Goal: Information Seeking & Learning: Learn about a topic

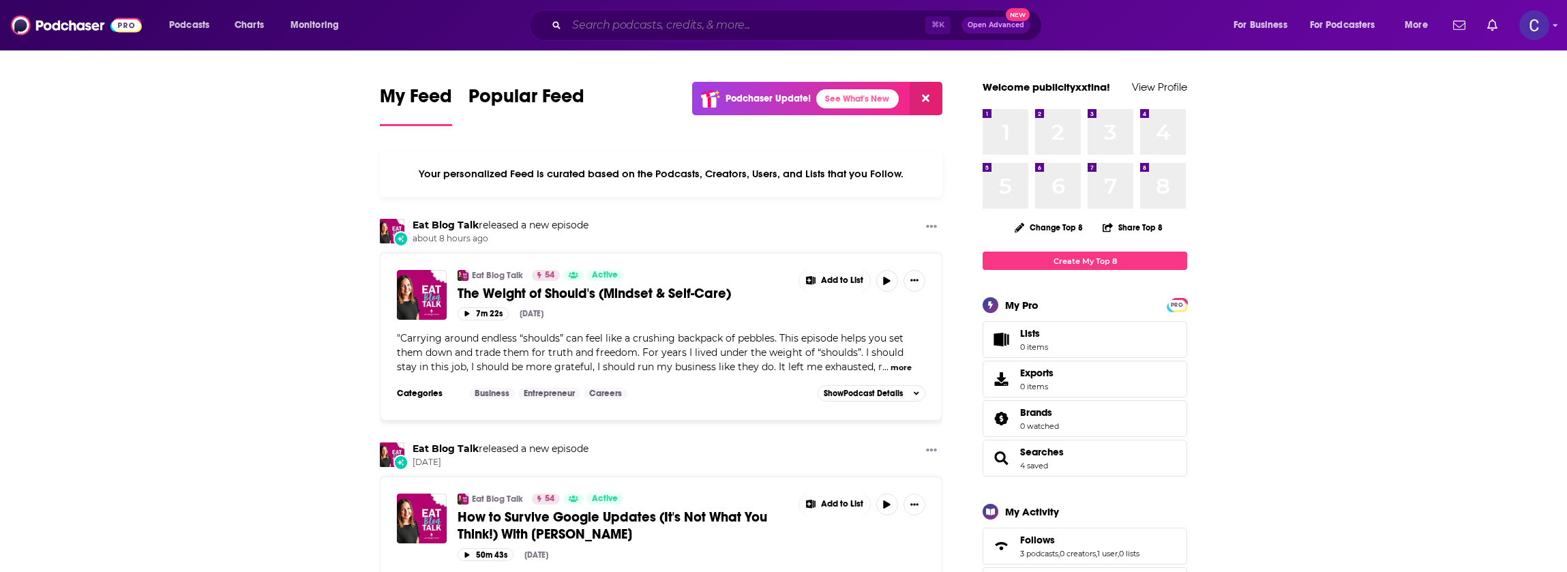
click at [734, 26] on input "Search podcasts, credits, & more..." at bounding box center [746, 25] width 359 height 22
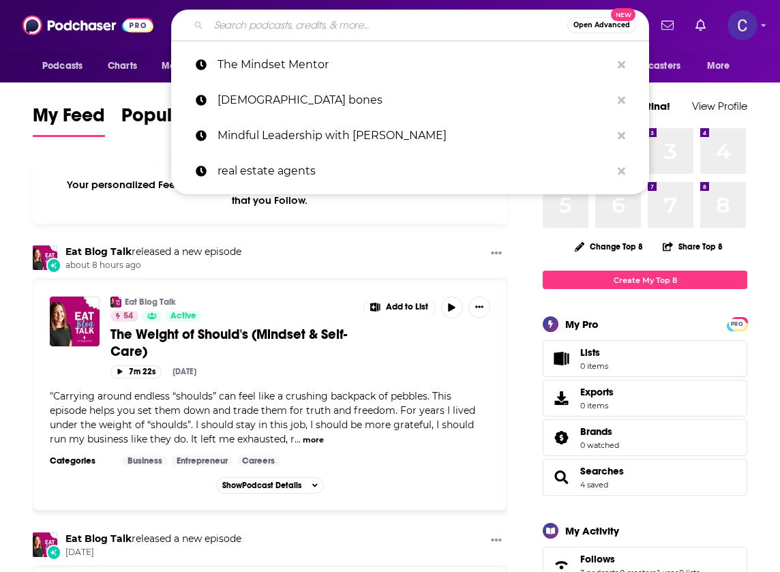
click at [224, 31] on input "Search podcasts, credits, & more..." at bounding box center [388, 25] width 359 height 22
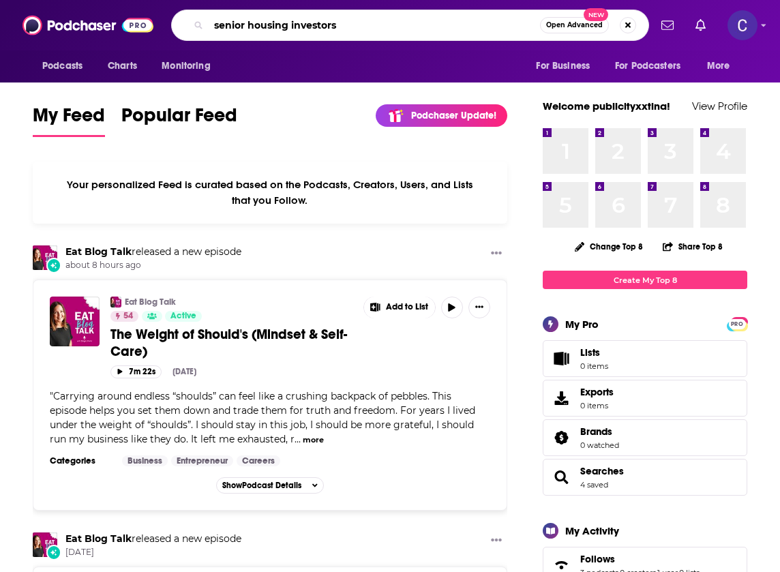
type input "senior housing investors"
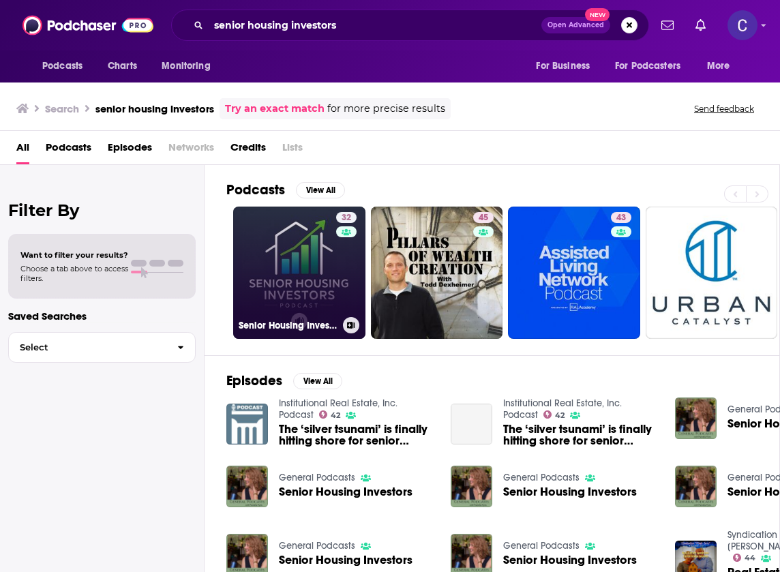
click at [345, 268] on div "32" at bounding box center [348, 264] width 24 height 105
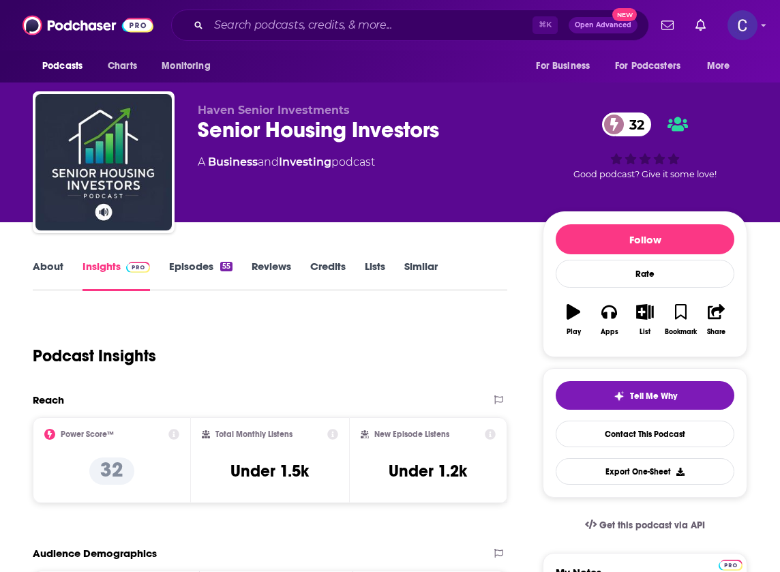
click at [42, 269] on link "About" at bounding box center [48, 275] width 31 height 31
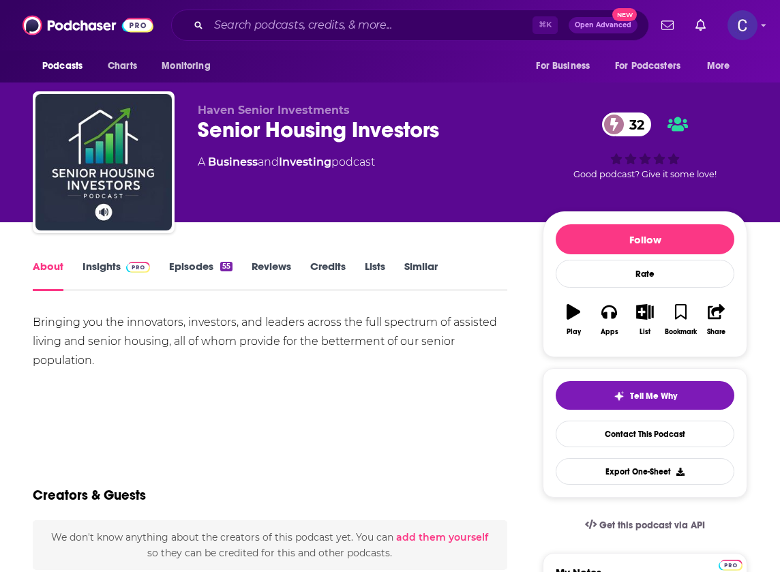
click at [225, 275] on link "Episodes 55" at bounding box center [200, 275] width 63 height 31
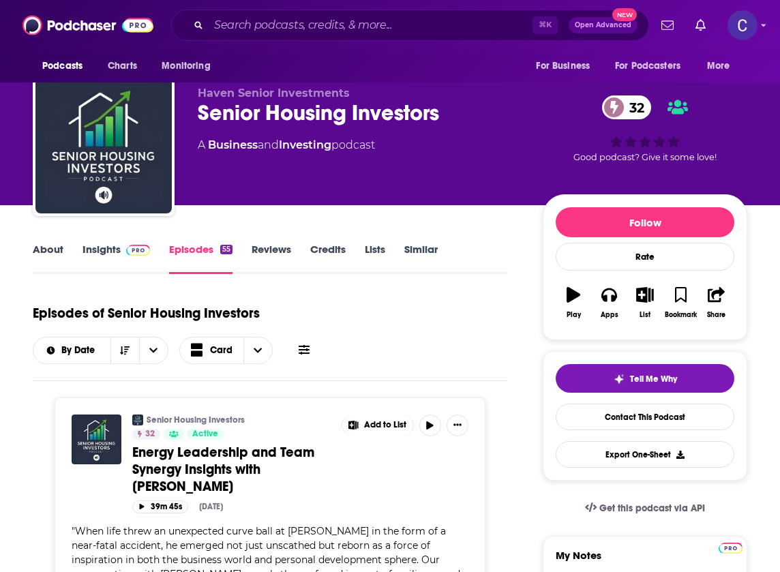
scroll to position [5, 0]
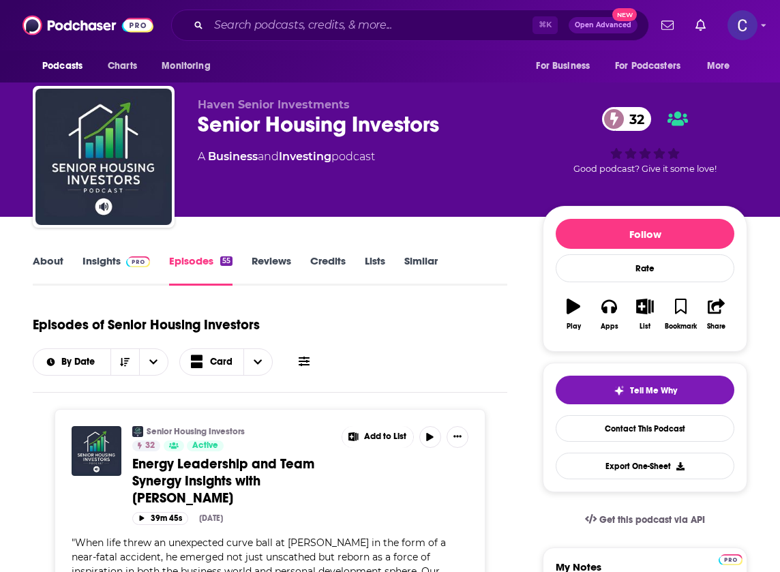
click at [129, 273] on link "Insights" at bounding box center [115, 269] width 67 height 31
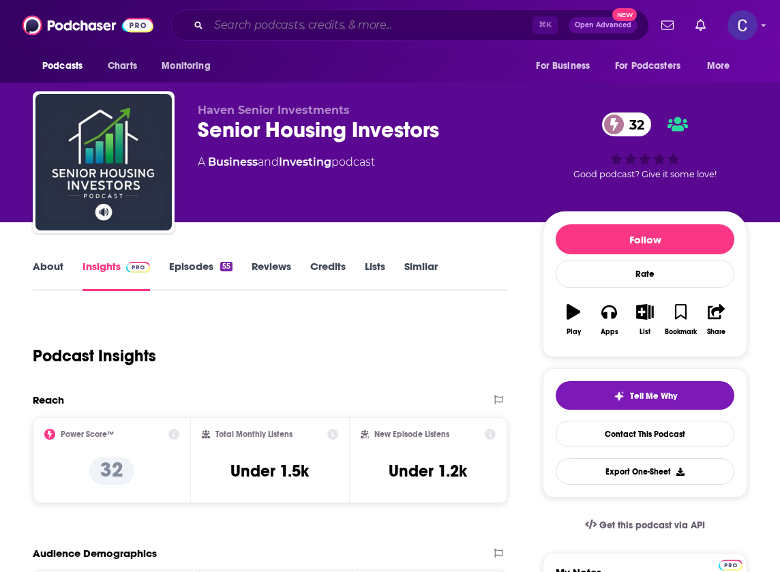
click at [295, 20] on input "Search podcasts, credits, & more..." at bounding box center [371, 25] width 324 height 22
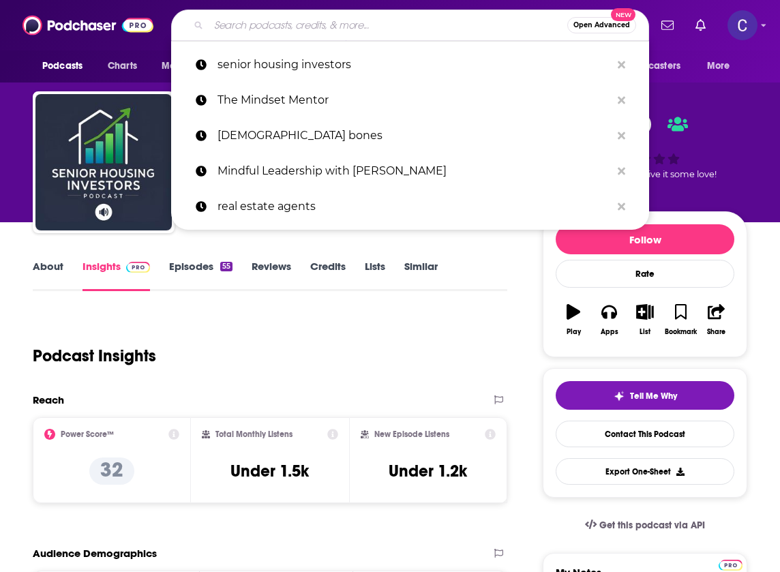
click at [295, 20] on input "Search podcasts, credits, & more..." at bounding box center [388, 25] width 359 height 22
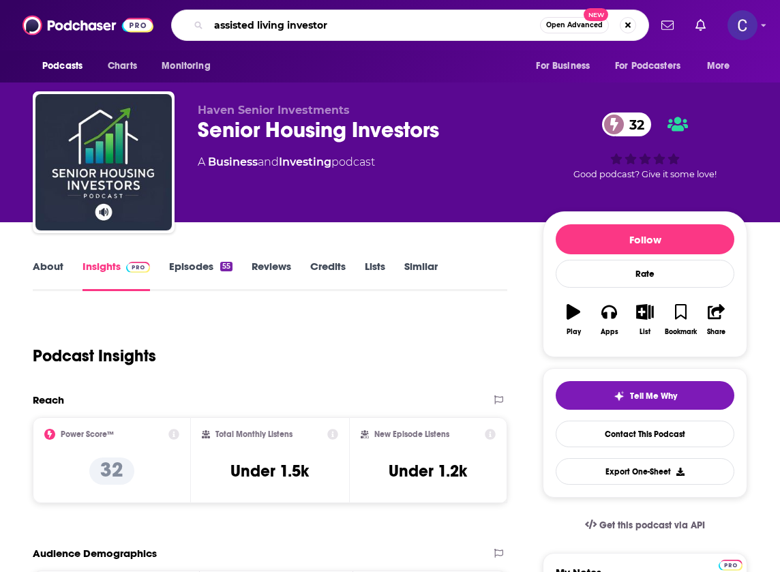
type input "assisted living investors"
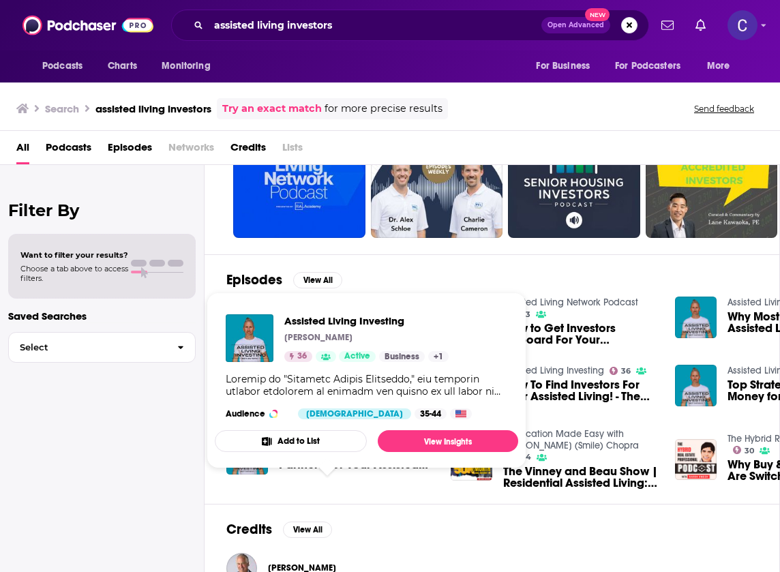
scroll to position [131, 0]
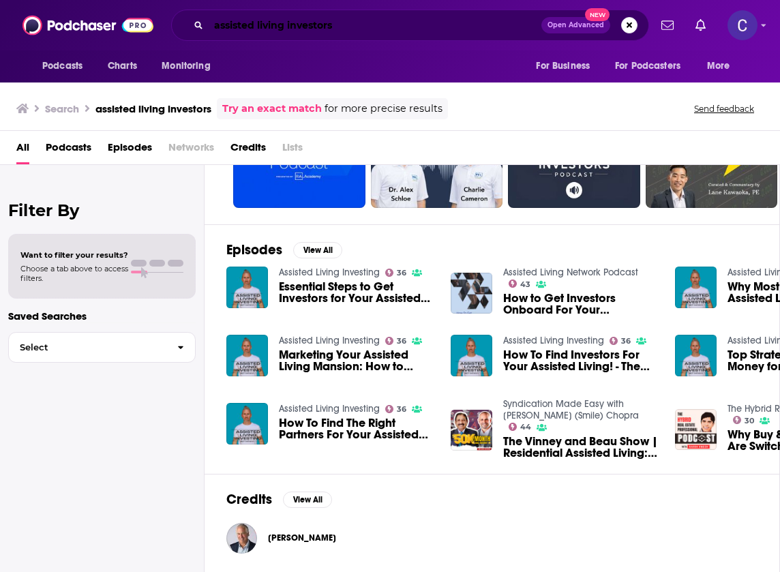
click at [382, 29] on input "assisted living investors" at bounding box center [375, 25] width 333 height 22
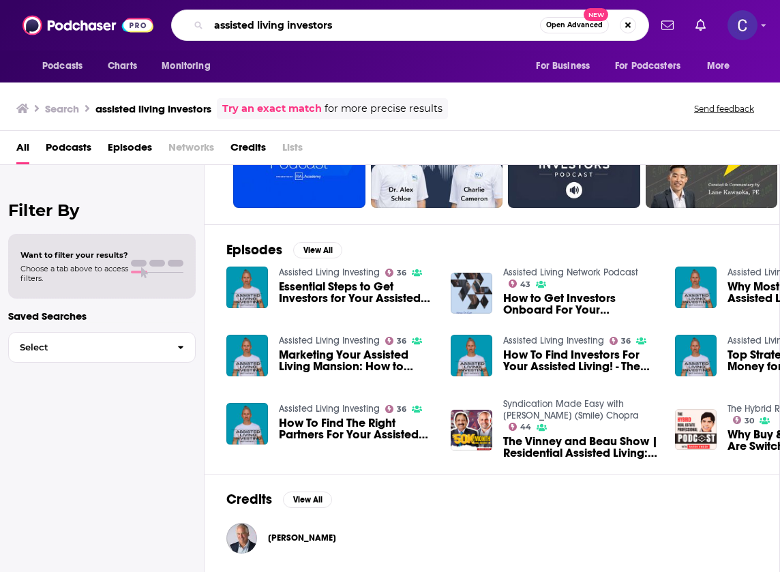
click at [382, 29] on input "assisted living investors" at bounding box center [374, 25] width 331 height 22
click at [383, 32] on input "assisted living investors" at bounding box center [374, 25] width 331 height 22
click at [384, 32] on input "assisted living investors" at bounding box center [374, 25] width 331 height 22
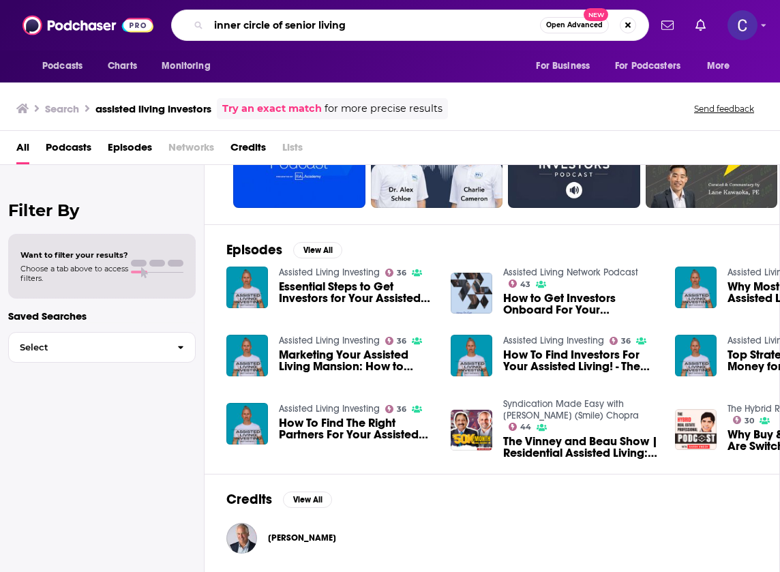
type input "inner circle of senior living"
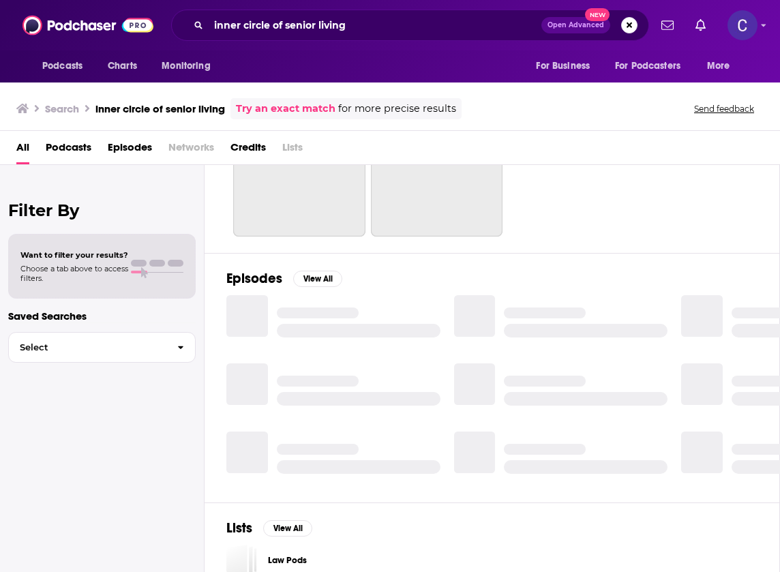
scroll to position [131, 0]
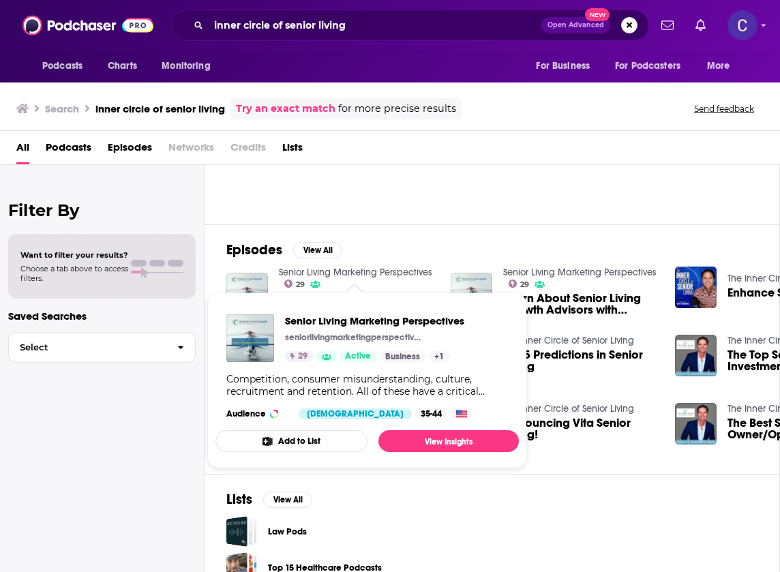
click at [436, 235] on div "Episodes View All Senior Living Marketing Perspectives 29 Senior Living Marketi…" at bounding box center [492, 349] width 575 height 250
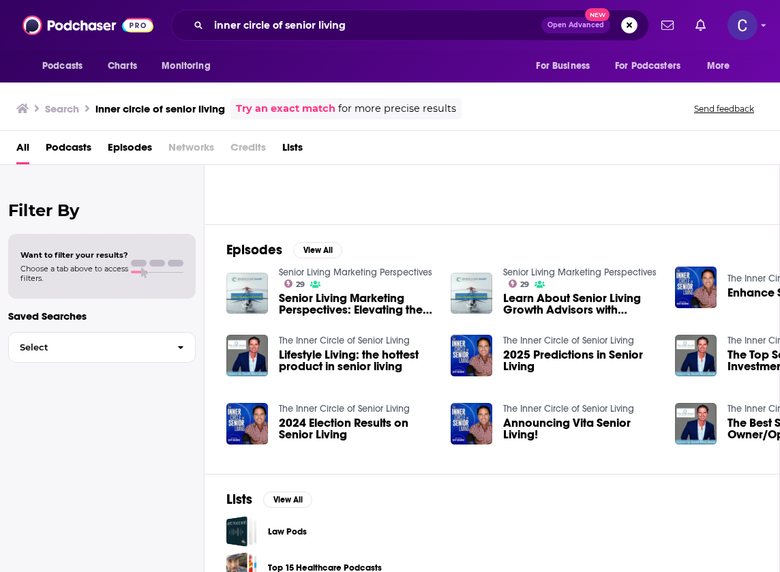
click at [233, 8] on div "Podcasts Charts Monitoring inner circle of senior living Open Advanced New For …" at bounding box center [390, 25] width 780 height 50
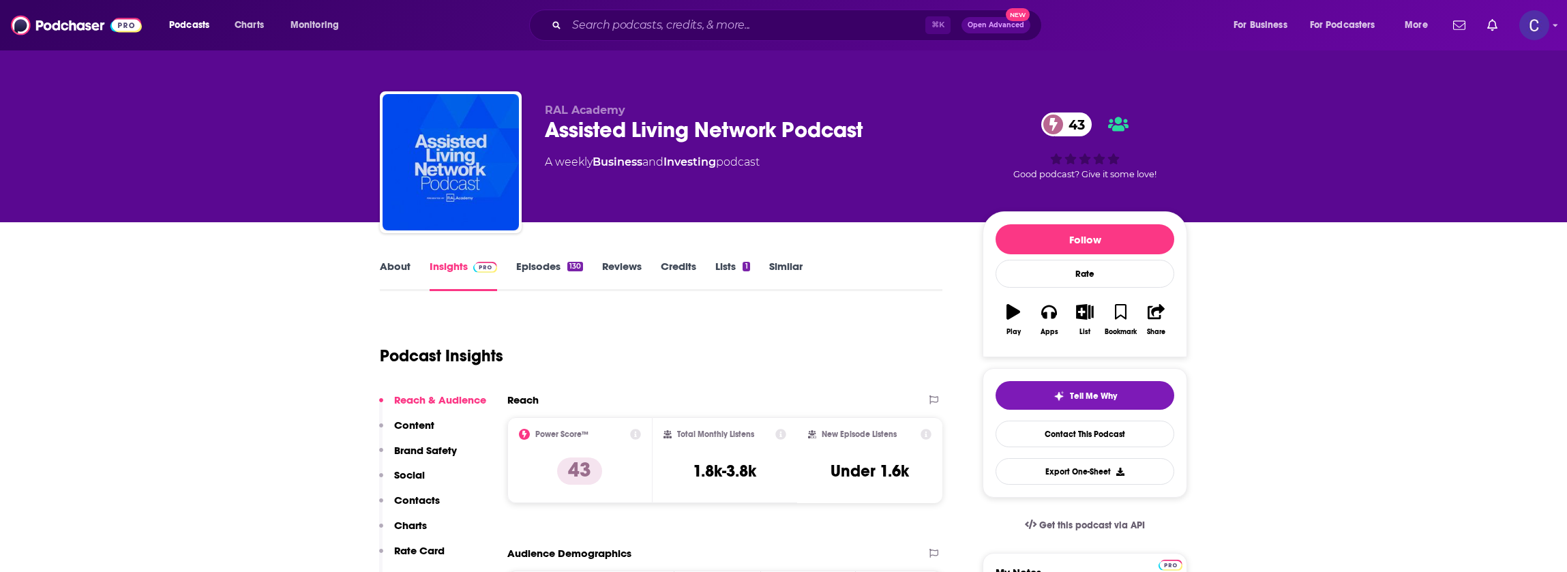
click at [406, 269] on link "About" at bounding box center [395, 275] width 31 height 31
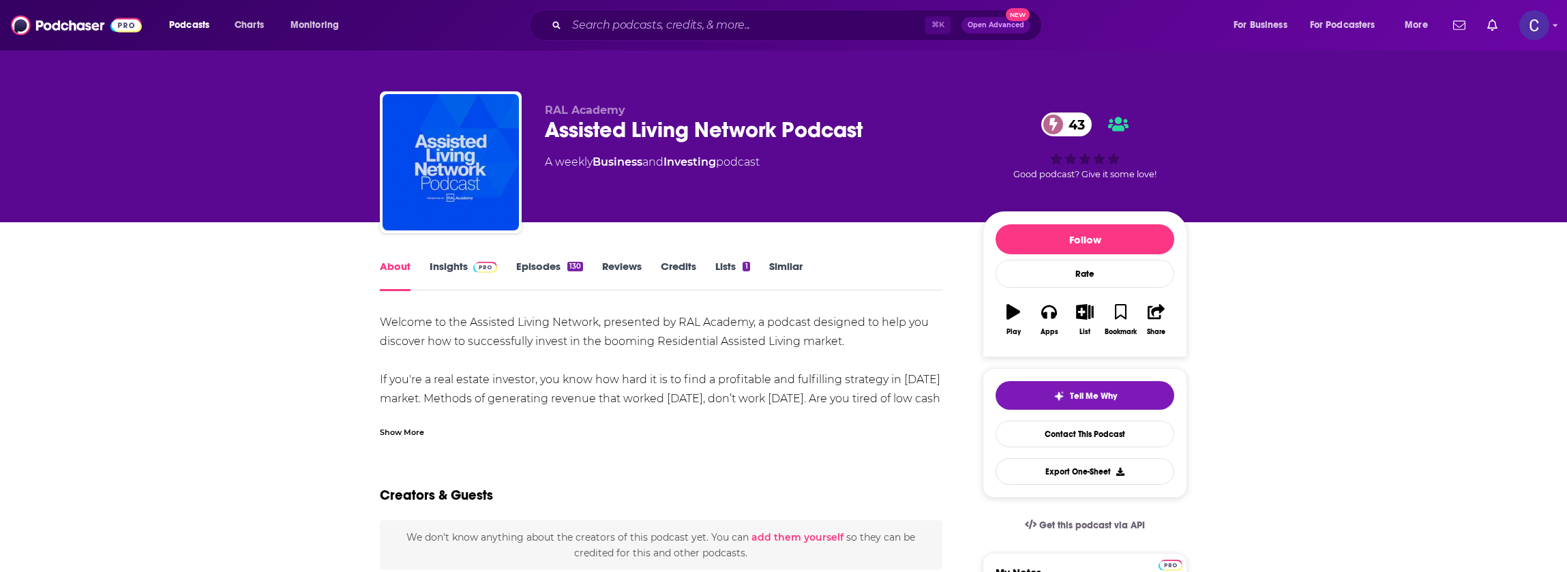
click at [483, 274] on link "Insights" at bounding box center [462, 275] width 67 height 31
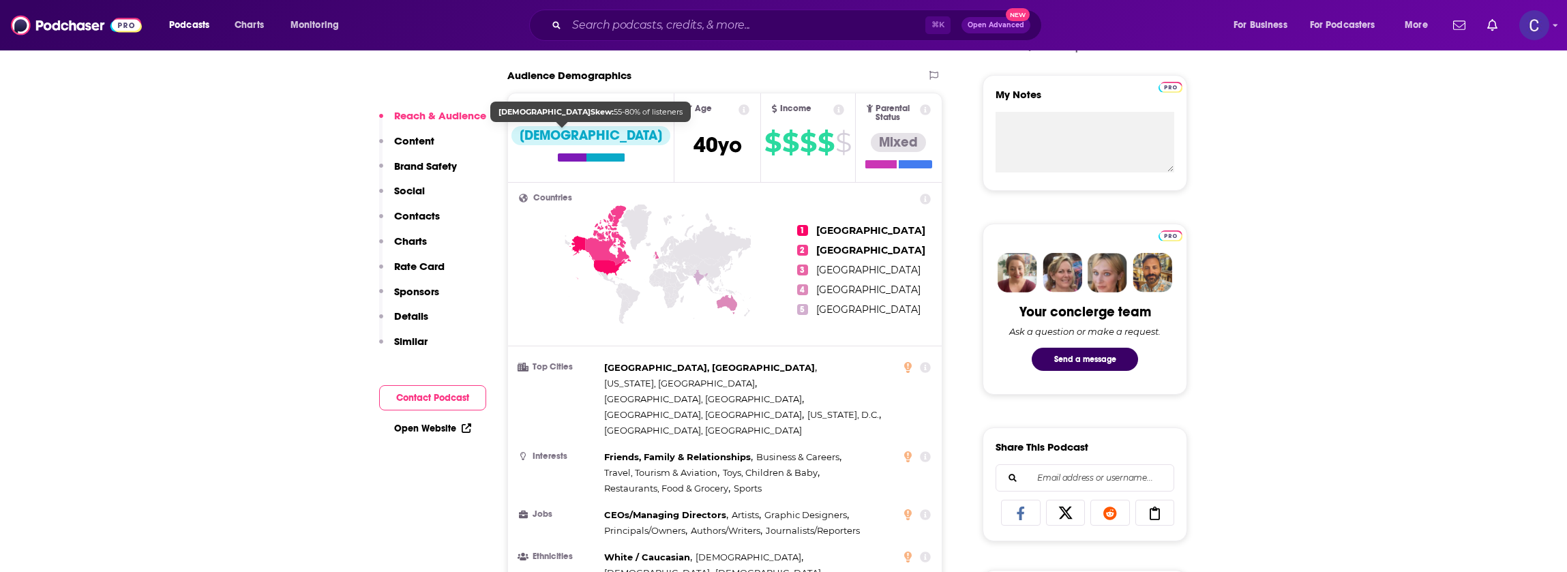
scroll to position [479, 0]
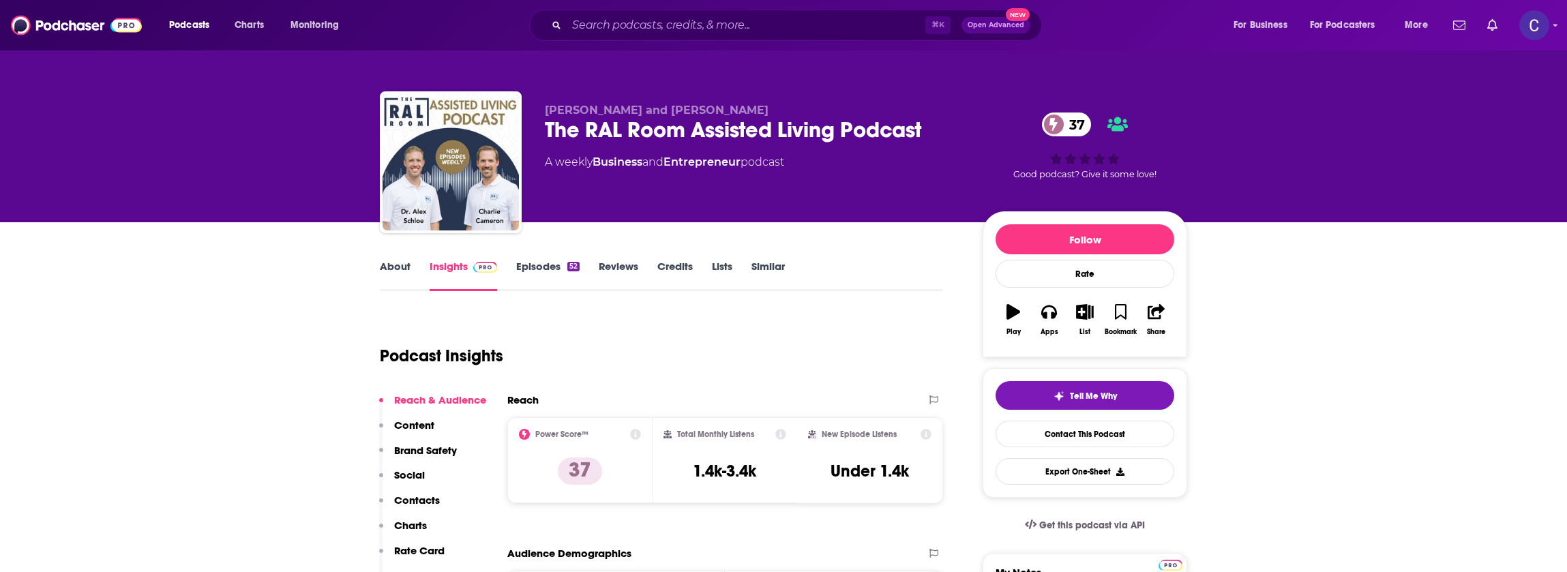
click at [399, 269] on link "About" at bounding box center [395, 275] width 31 height 31
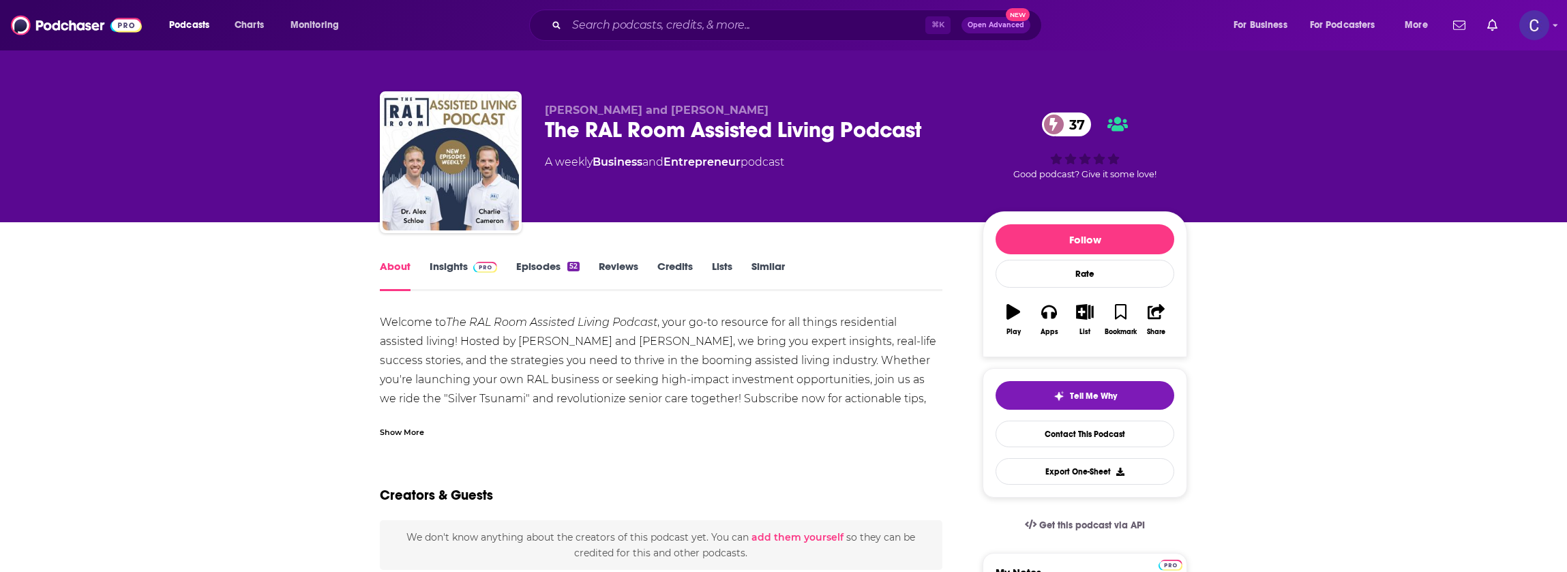
click at [444, 265] on link "Insights" at bounding box center [462, 275] width 67 height 31
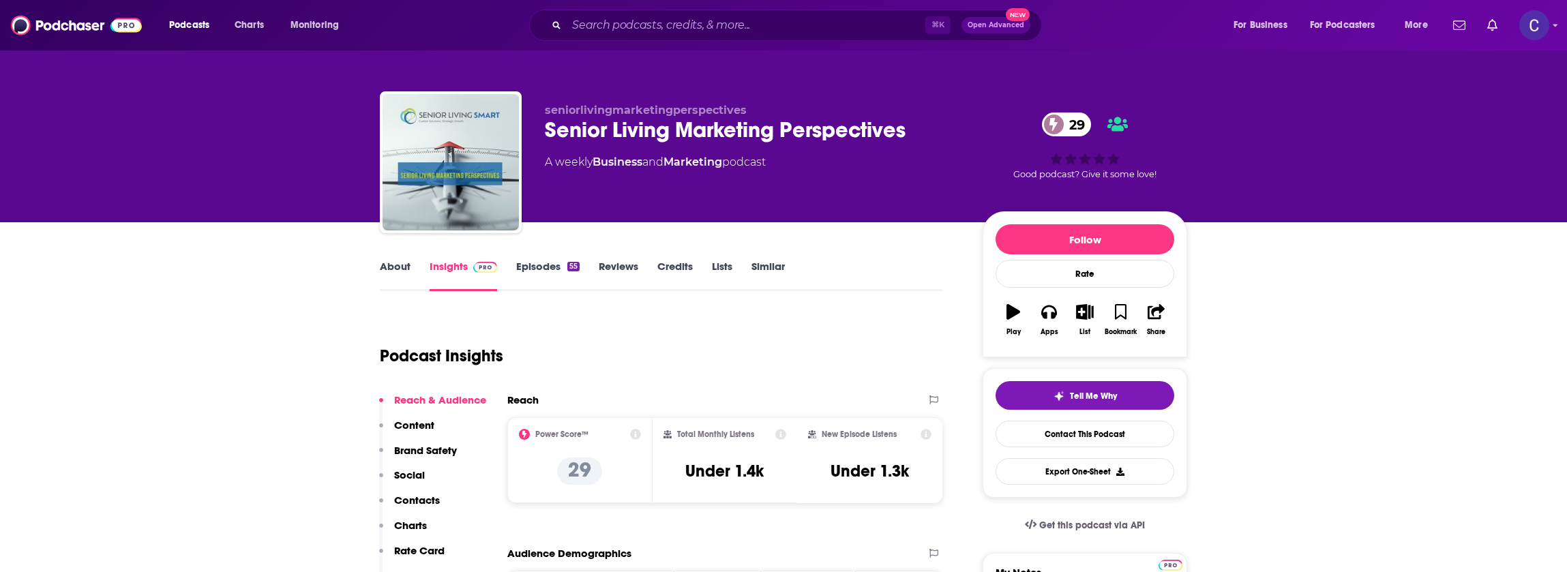
click at [397, 271] on link "About" at bounding box center [395, 275] width 31 height 31
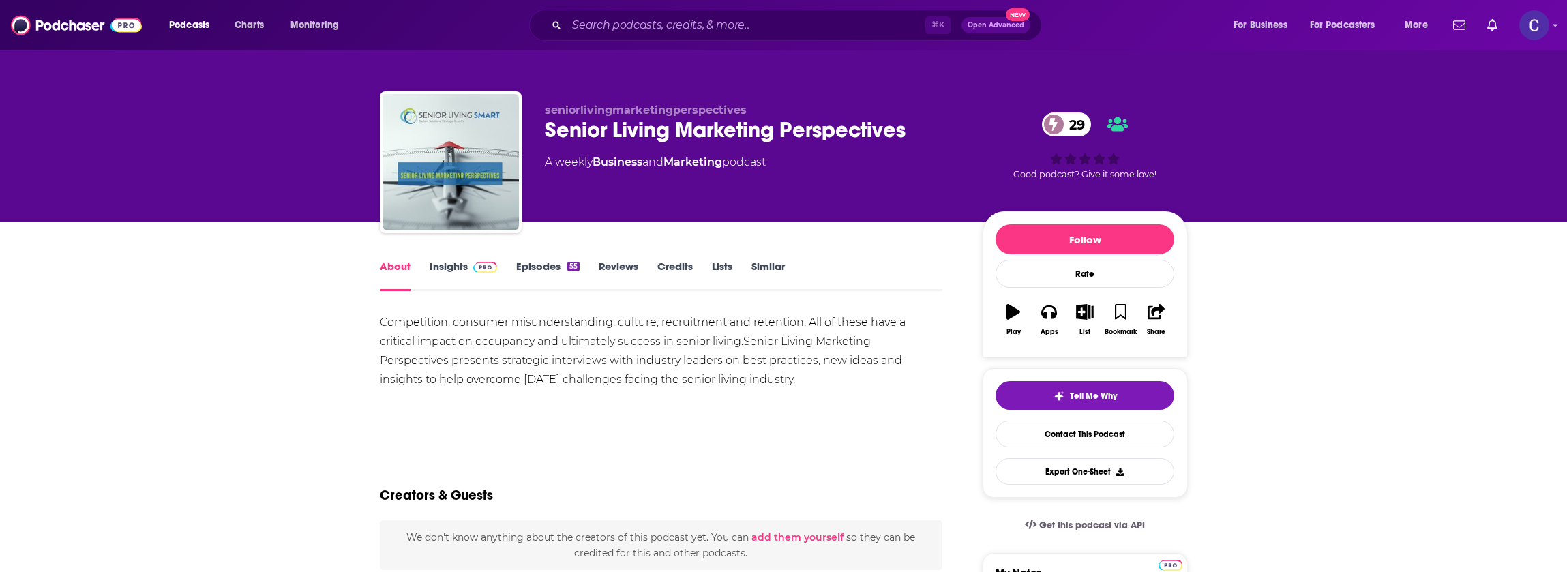
click at [468, 271] on span at bounding box center [482, 266] width 29 height 13
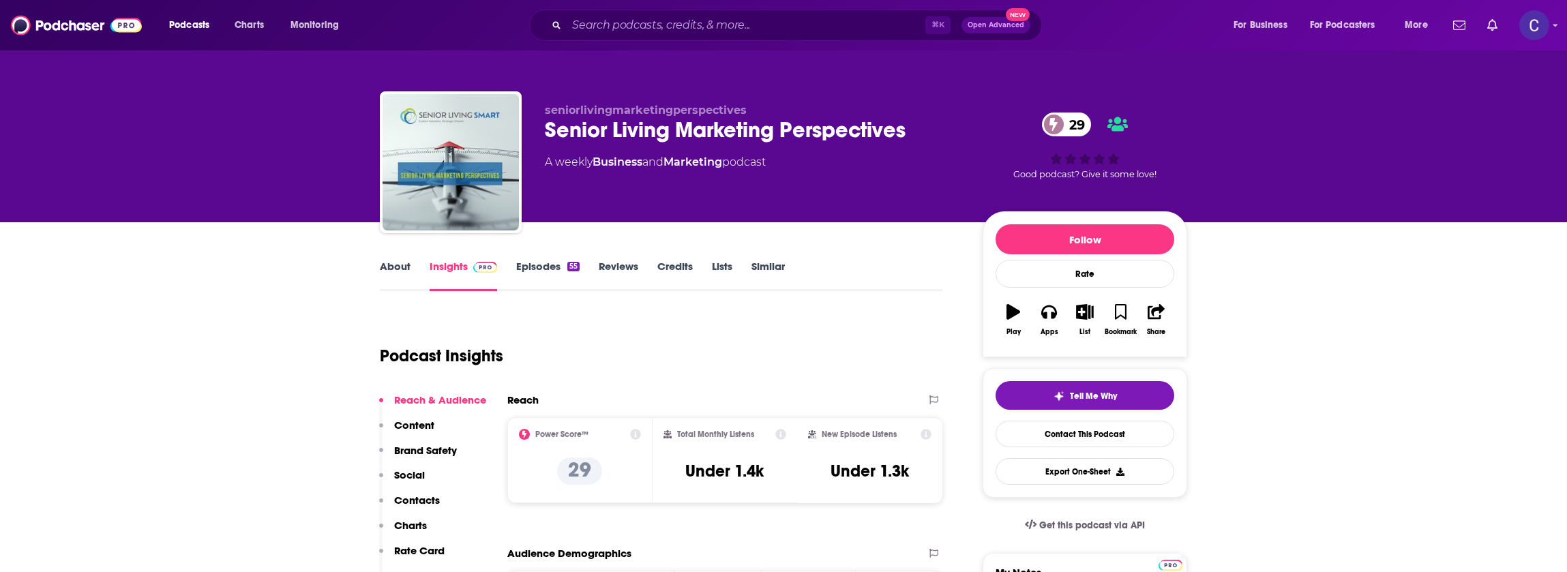
click at [557, 278] on link "Episodes 55" at bounding box center [547, 275] width 63 height 31
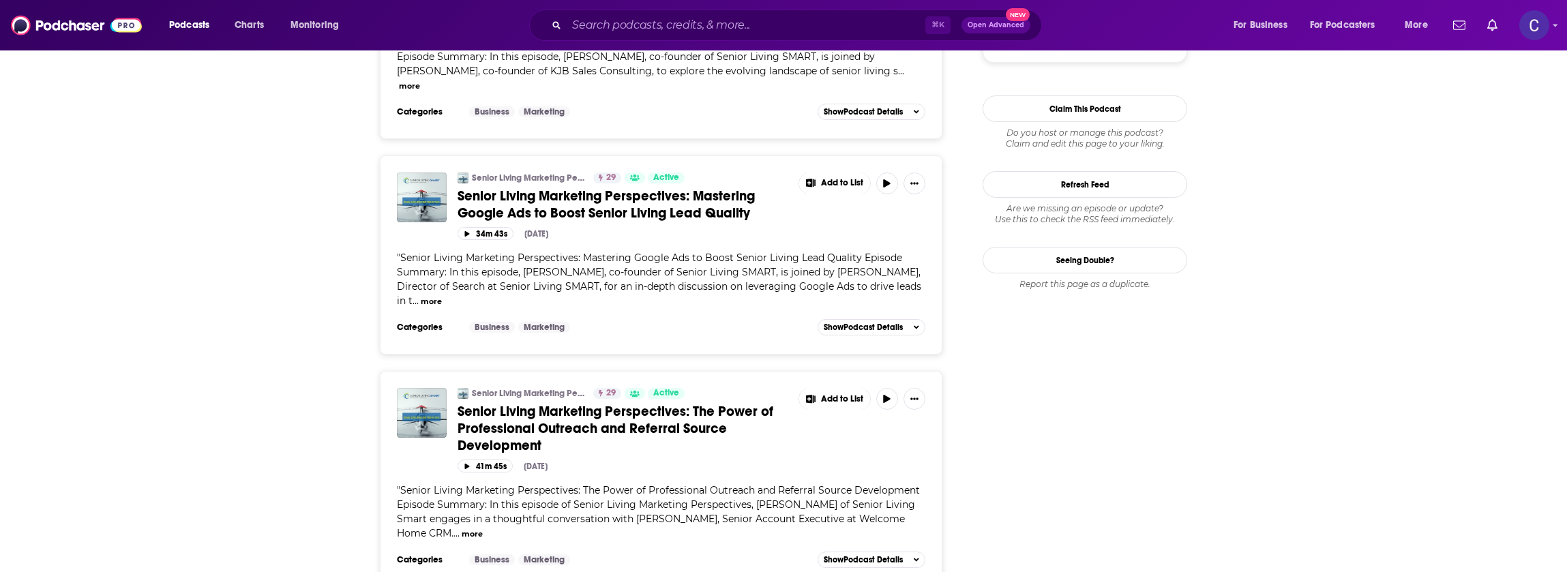
scroll to position [1761, 0]
